Goal: Transaction & Acquisition: Subscribe to service/newsletter

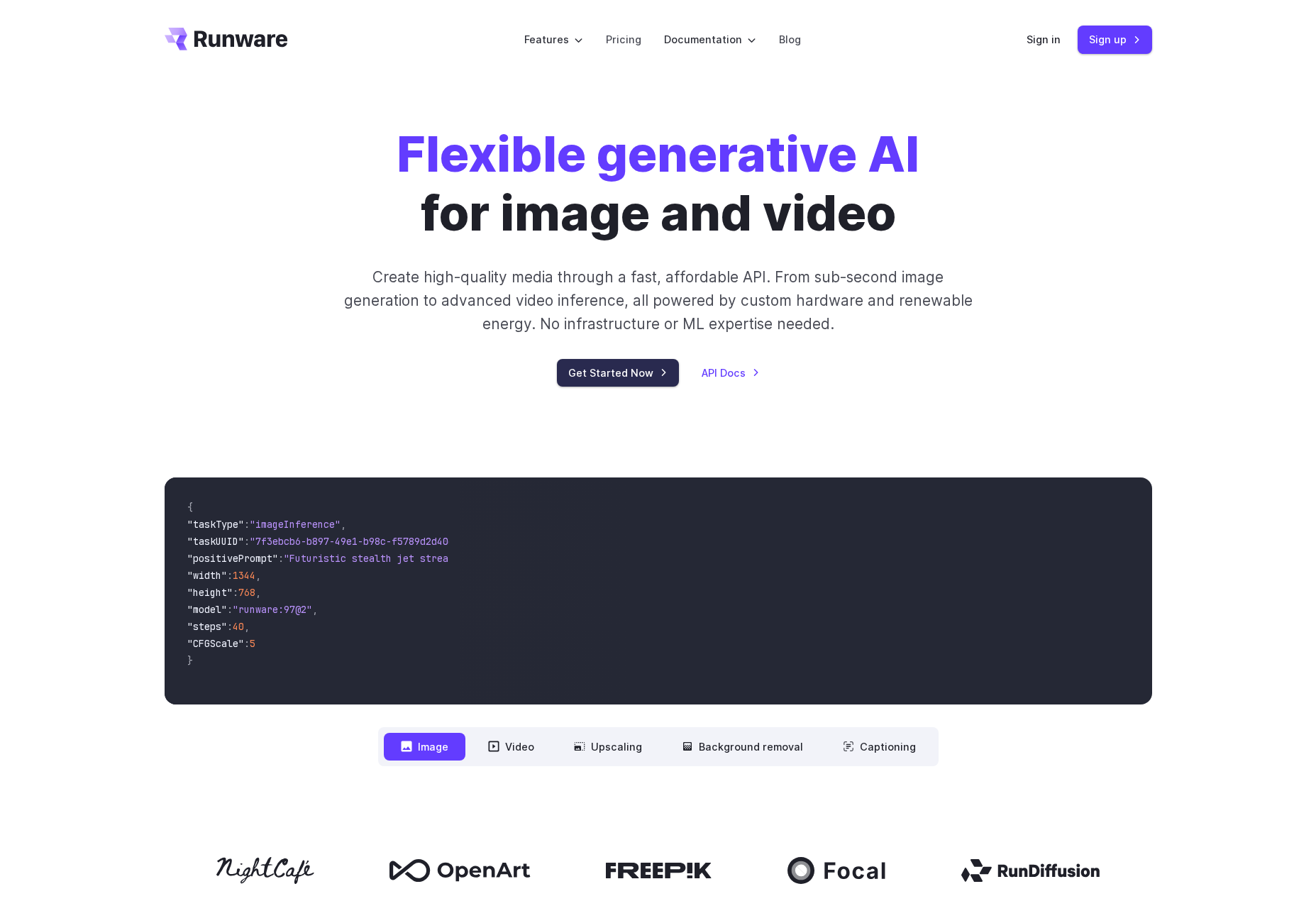
click at [619, 370] on link "Get Started Now" at bounding box center [617, 373] width 122 height 28
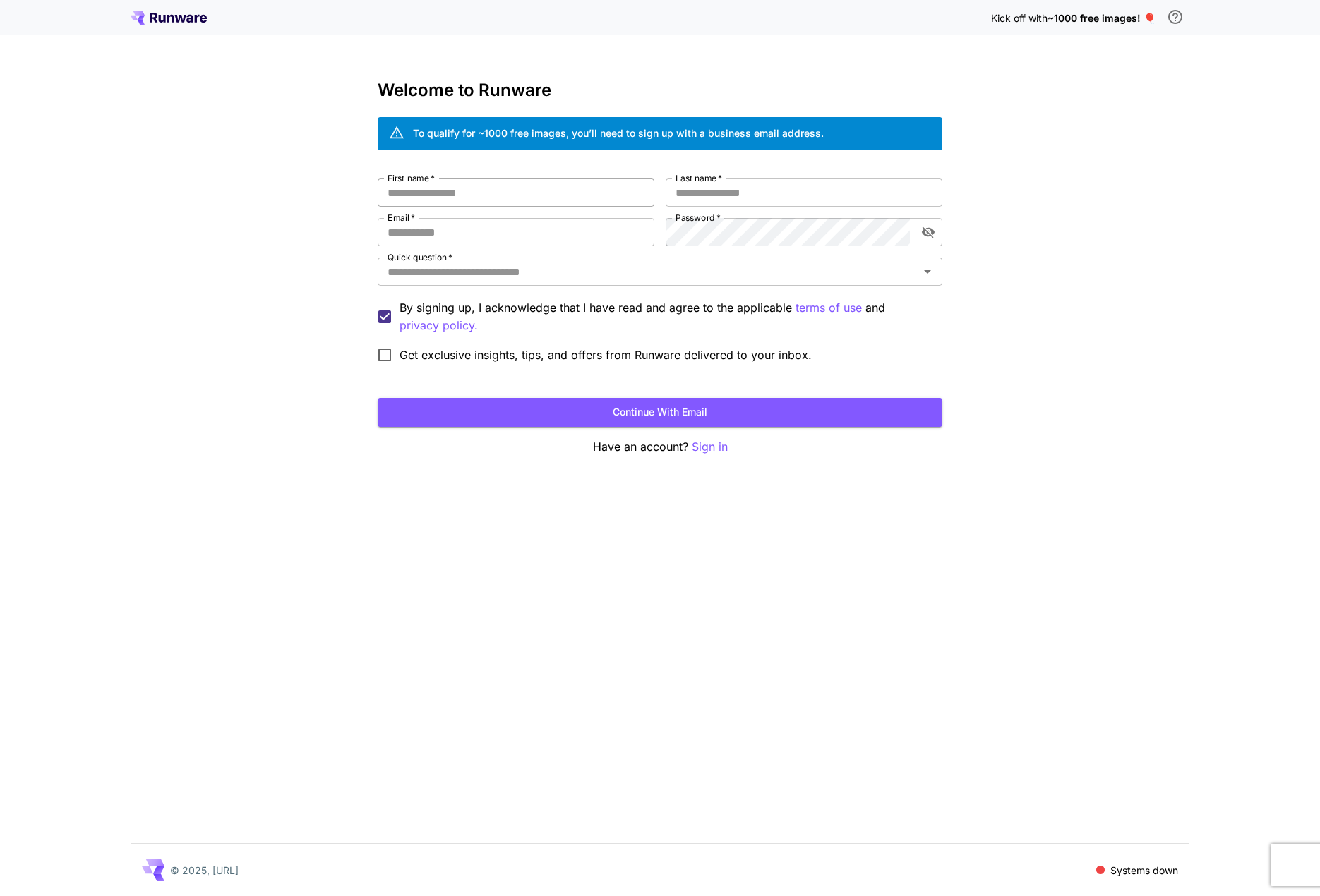
click at [530, 196] on input "First name   *" at bounding box center [516, 193] width 277 height 28
type input "****"
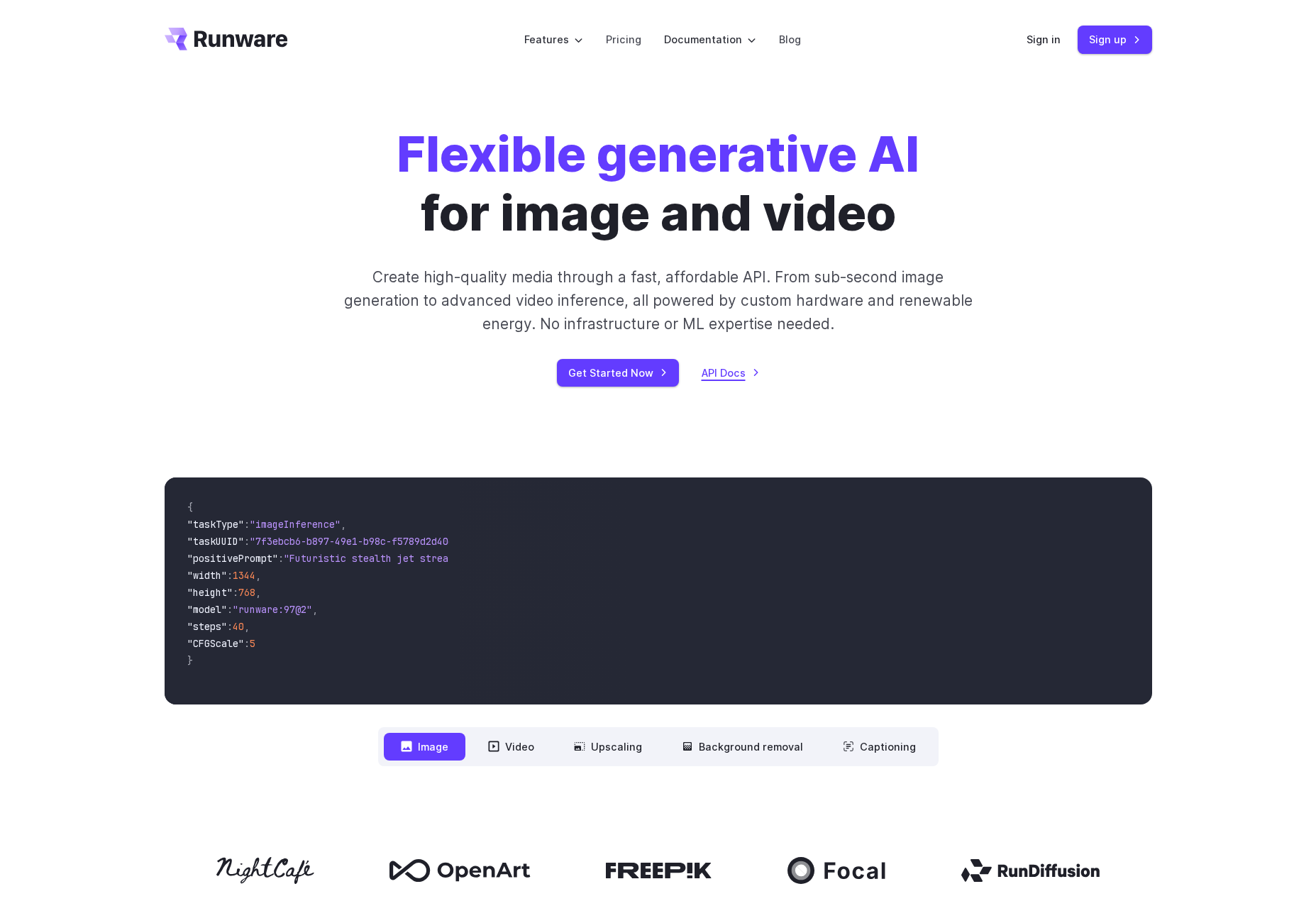
click at [735, 374] on link "API Docs" at bounding box center [731, 373] width 58 height 16
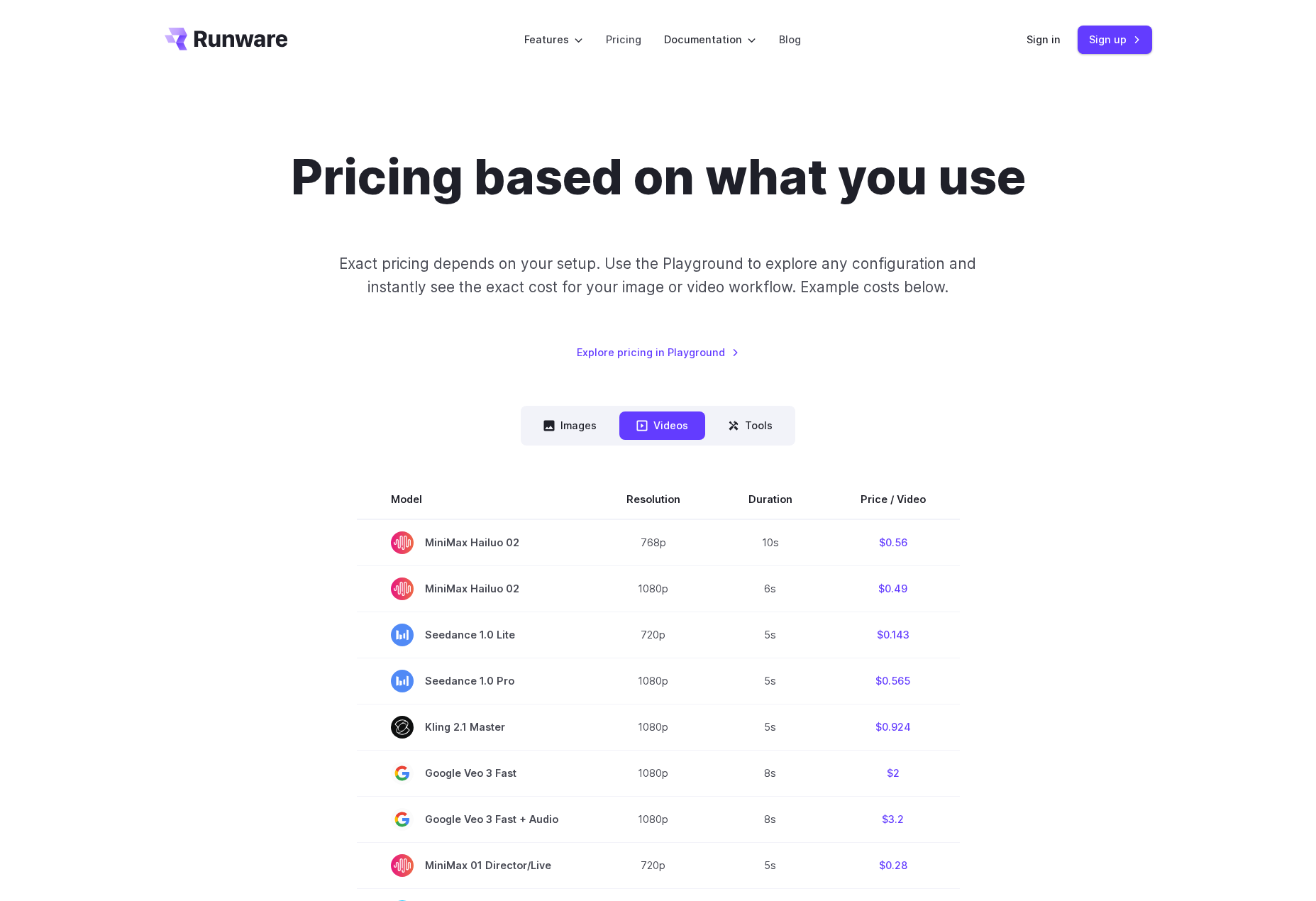
scroll to position [236, 0]
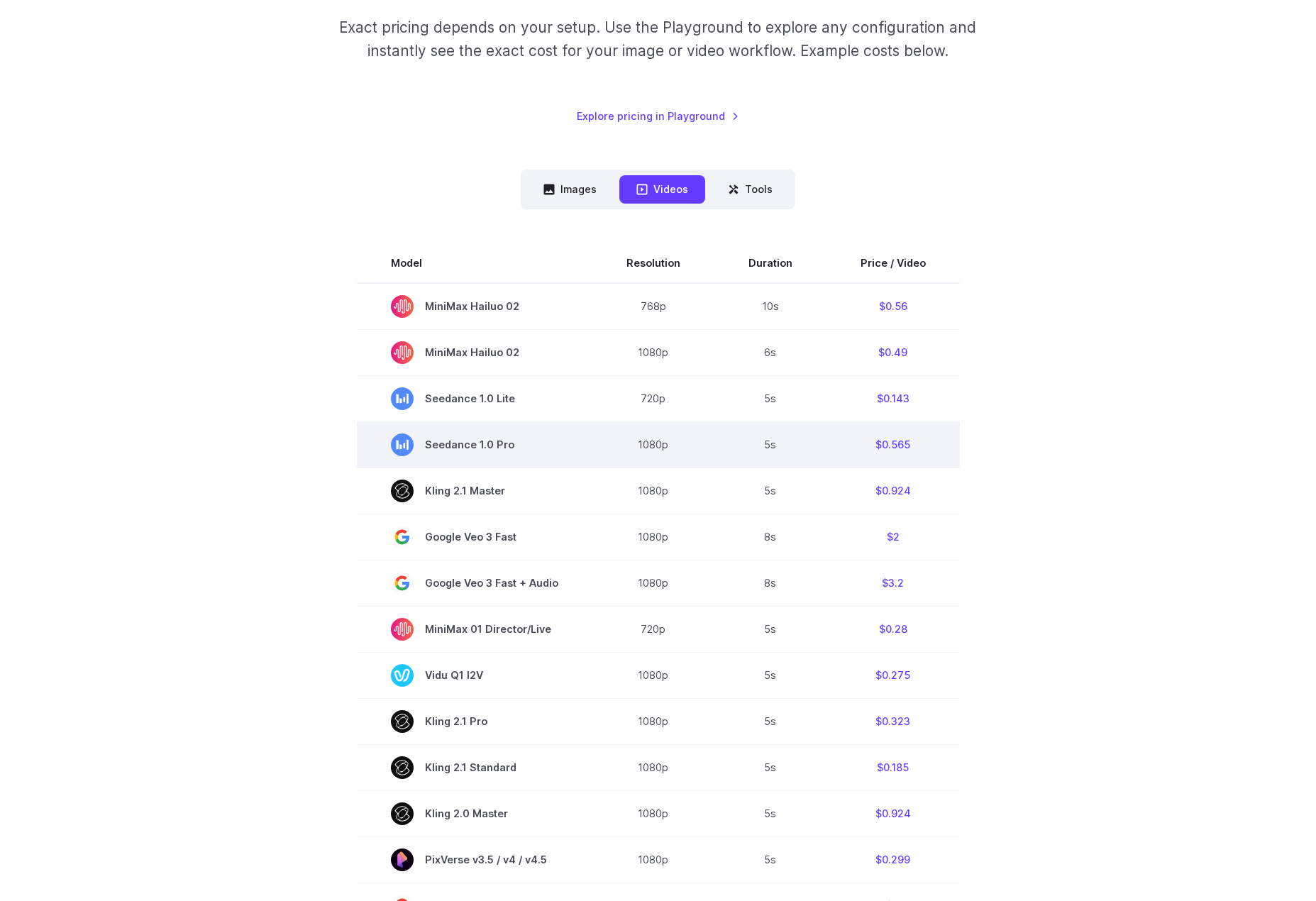
click at [513, 450] on span "Seedance 1.0 Pro" at bounding box center [475, 444] width 168 height 22
copy span "Seedance 1.0 Pro"
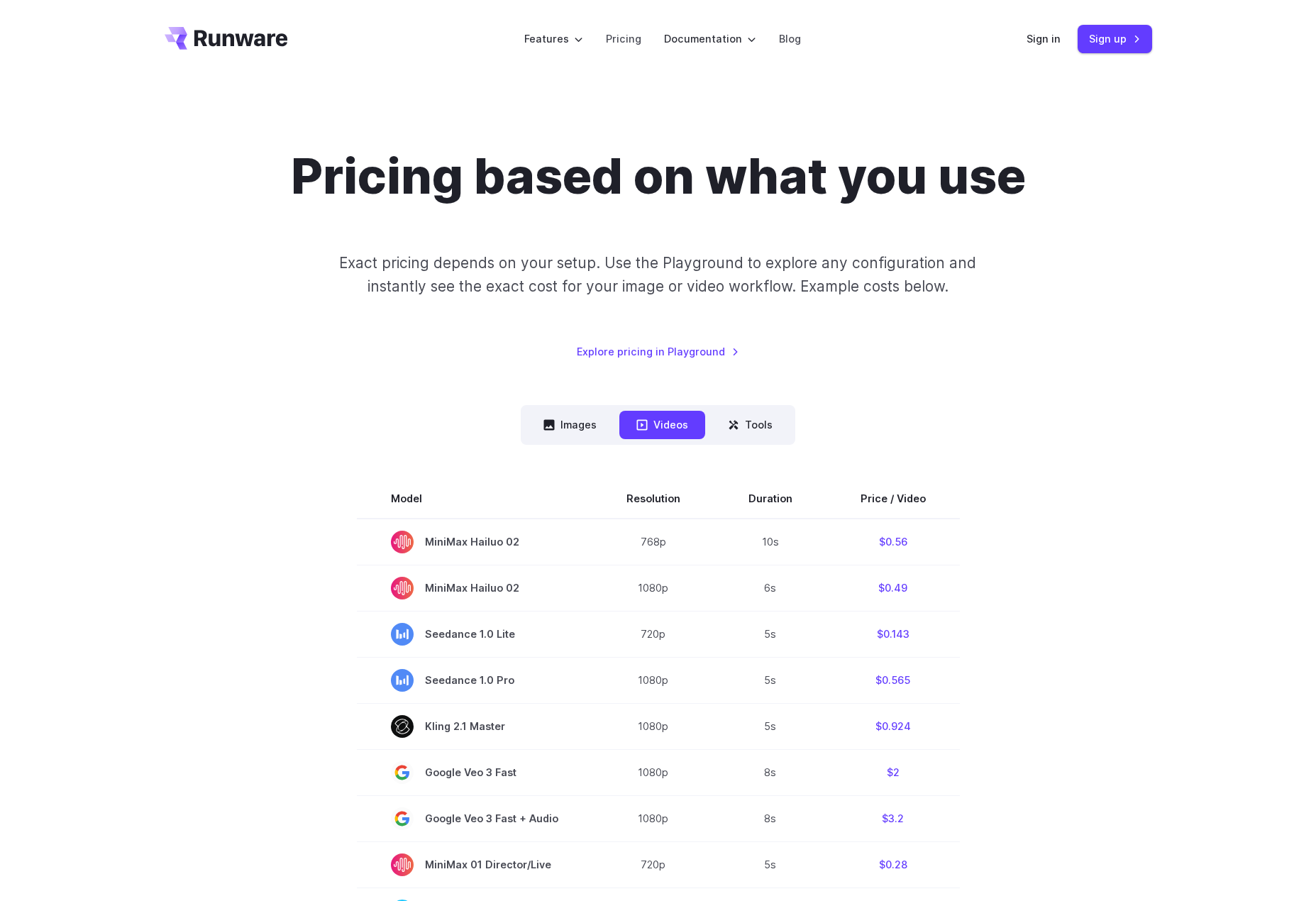
scroll to position [0, 0]
